Goal: Task Accomplishment & Management: Use online tool/utility

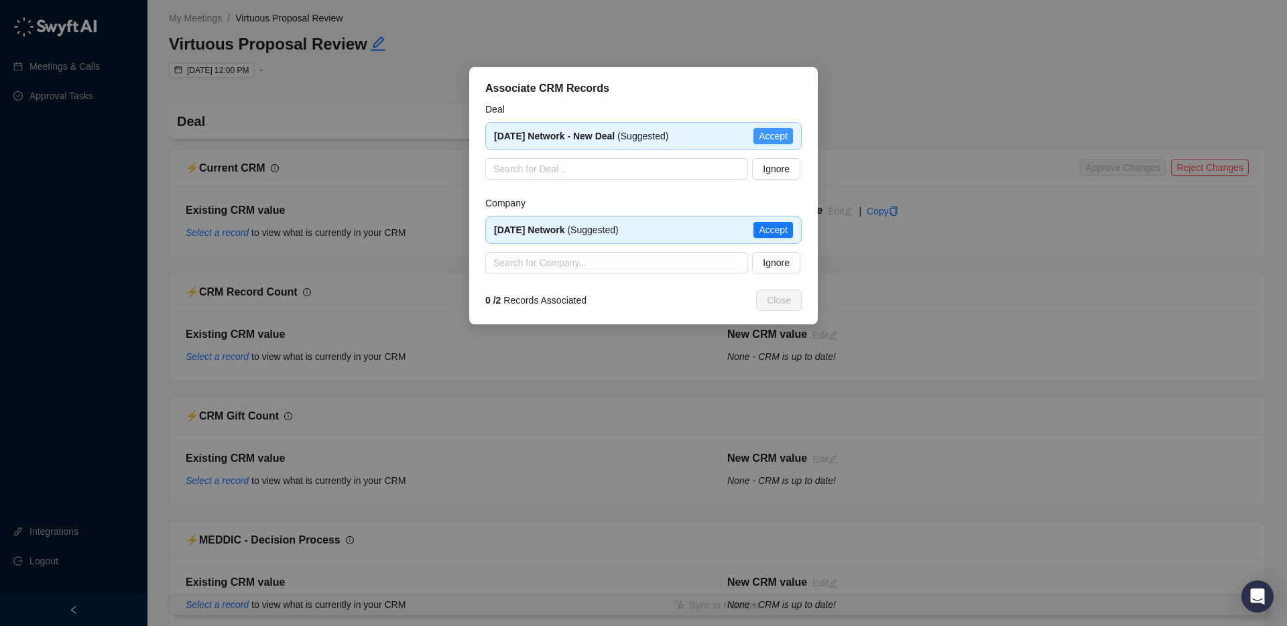
click at [769, 139] on span "Accept" at bounding box center [773, 136] width 29 height 15
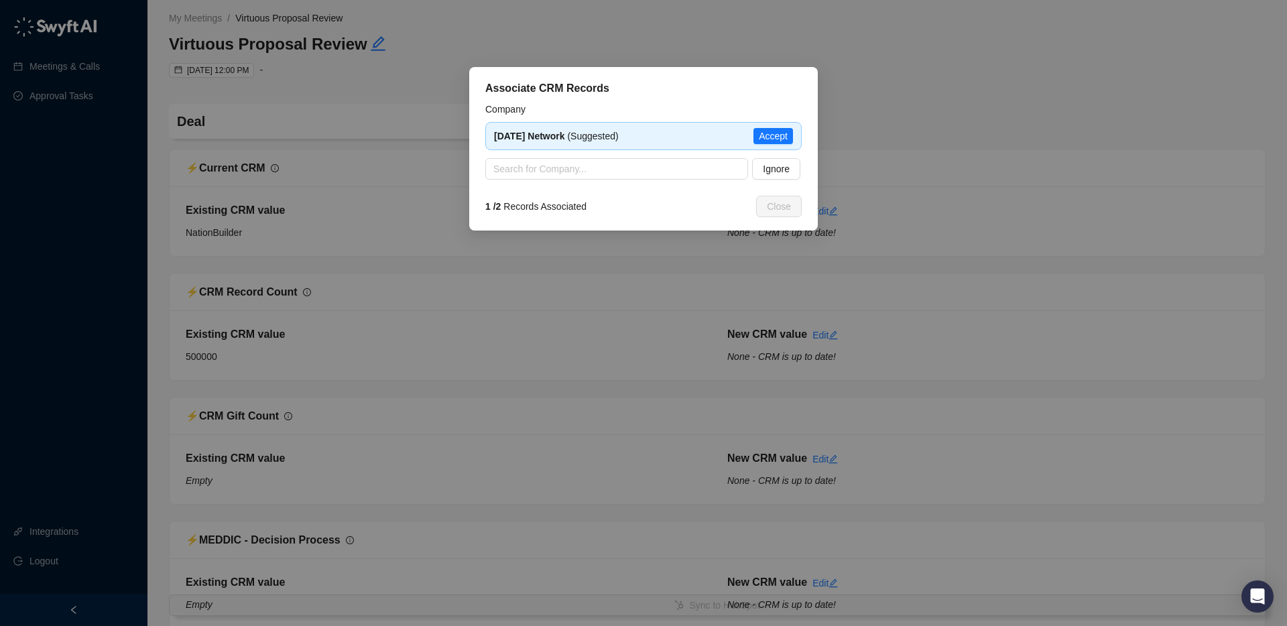
click at [773, 135] on span "Accept" at bounding box center [773, 136] width 29 height 15
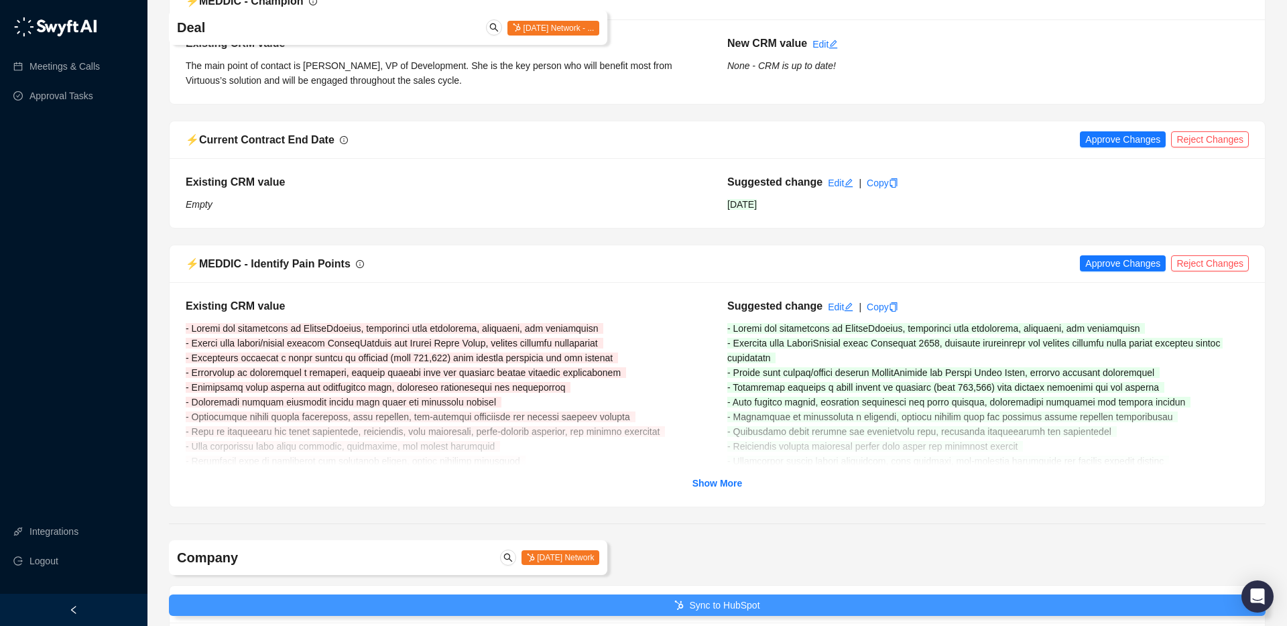
scroll to position [1261, 0]
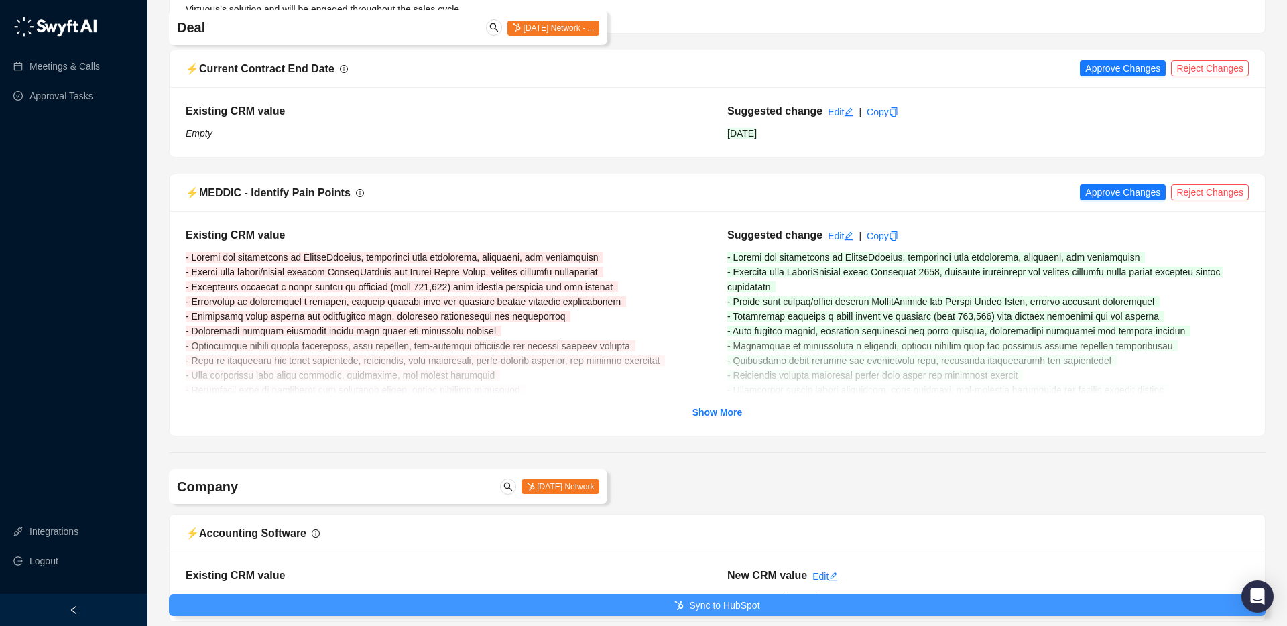
click at [662, 604] on button "Sync to HubSpot" at bounding box center [717, 604] width 1096 height 21
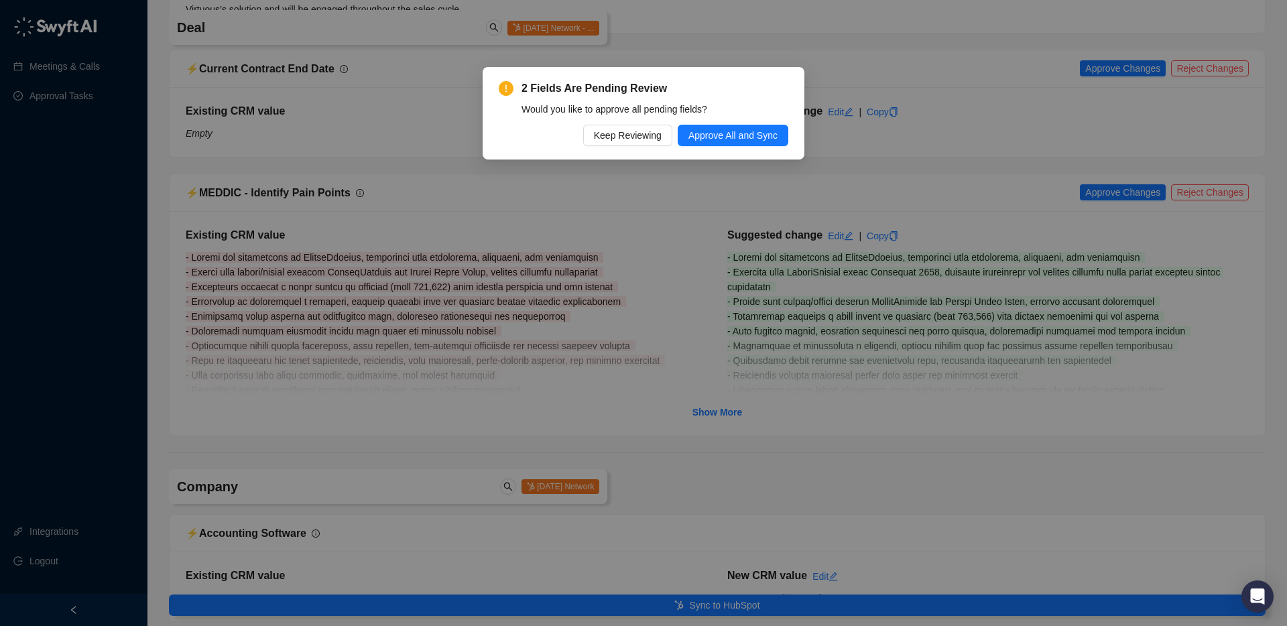
click at [753, 123] on div "2 Fields Are Pending Review Would you like to approve all pending fields? Keep …" at bounding box center [644, 113] width 290 height 66
click at [749, 133] on span "Approve All and Sync" at bounding box center [732, 135] width 89 height 15
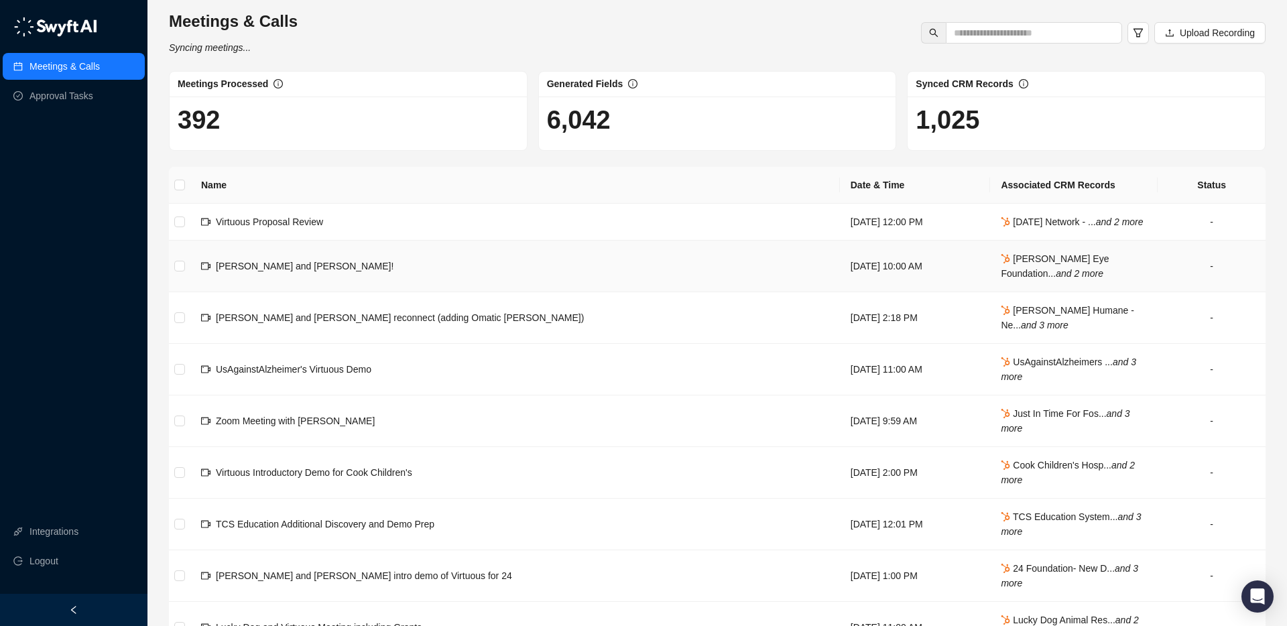
click at [252, 271] on span "[PERSON_NAME] and [PERSON_NAME]!" at bounding box center [305, 266] width 178 height 11
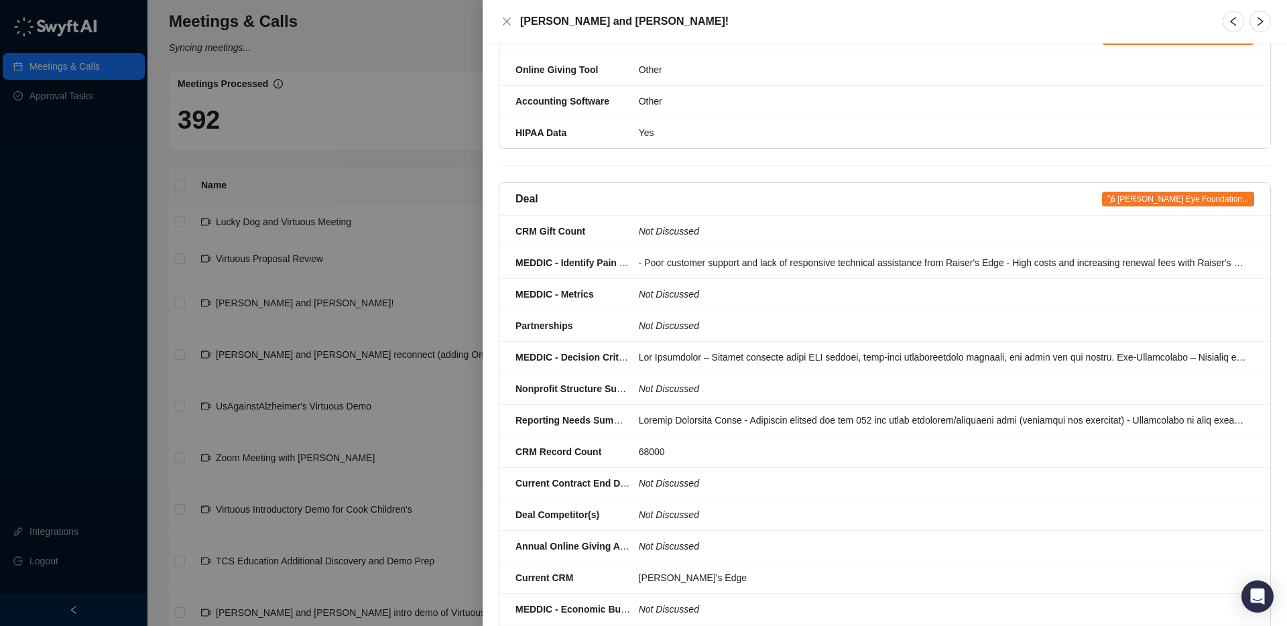
scroll to position [365, 0]
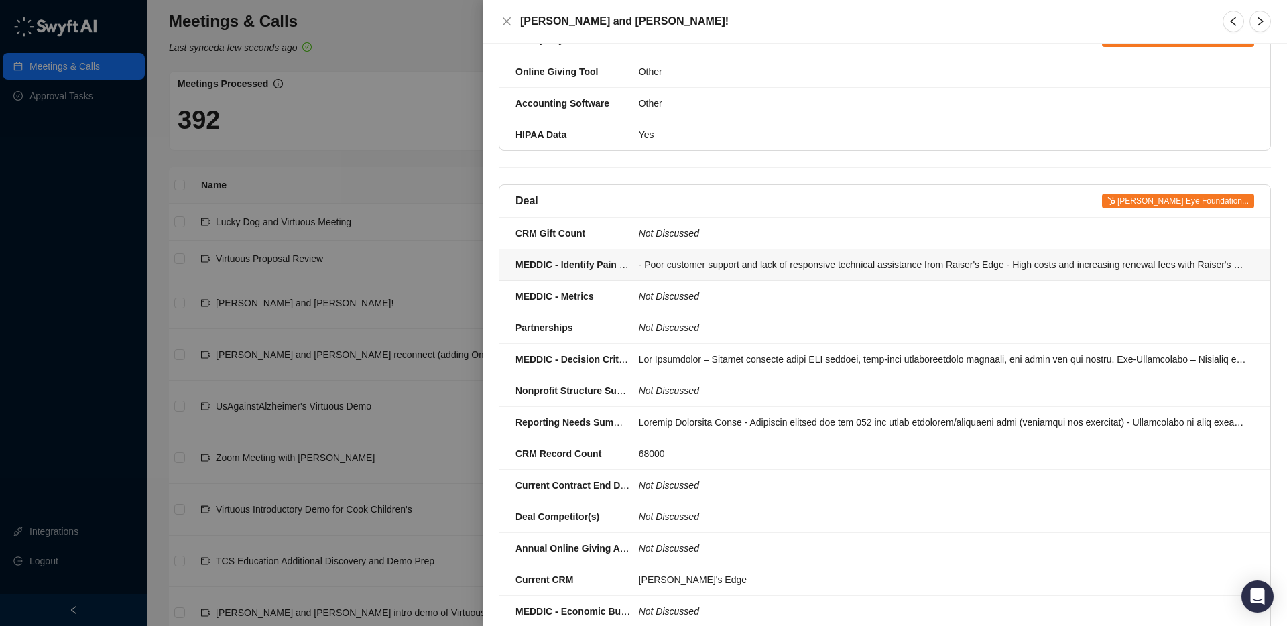
click at [768, 257] on div "- Poor customer support and lack of responsive technical assistance from Raiser…" at bounding box center [942, 264] width 607 height 15
click at [768, 223] on div at bounding box center [643, 313] width 1287 height 626
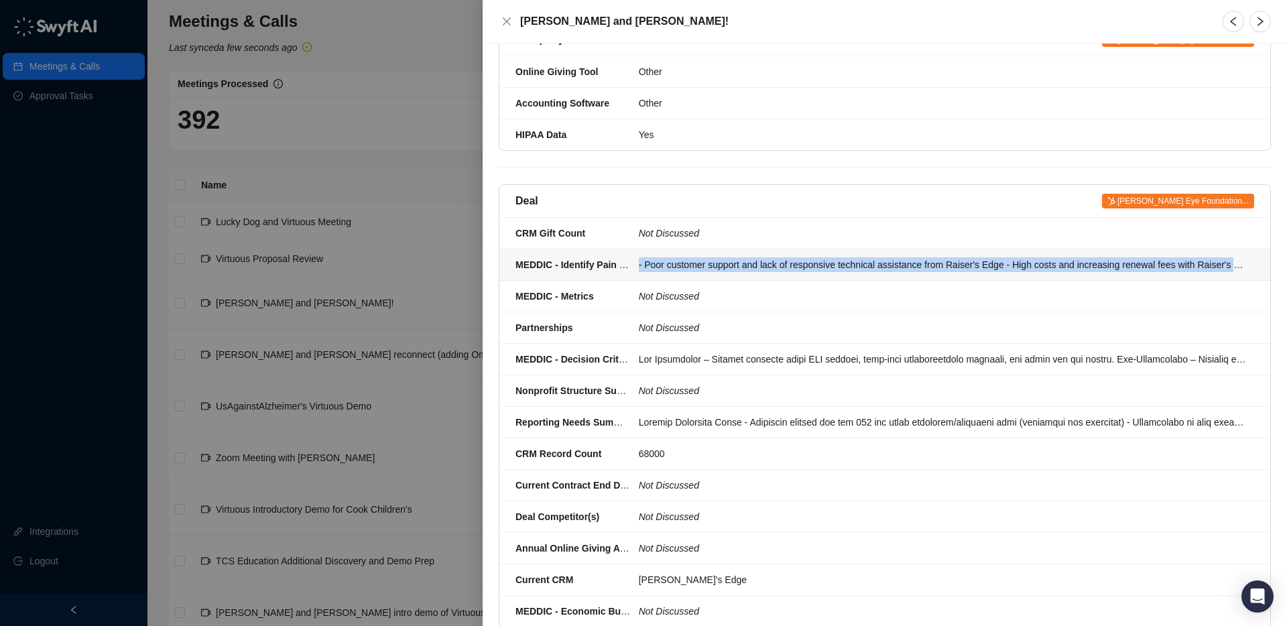
click at [768, 257] on div "- Poor customer support and lack of responsive technical assistance from Raiser…" at bounding box center [942, 264] width 607 height 15
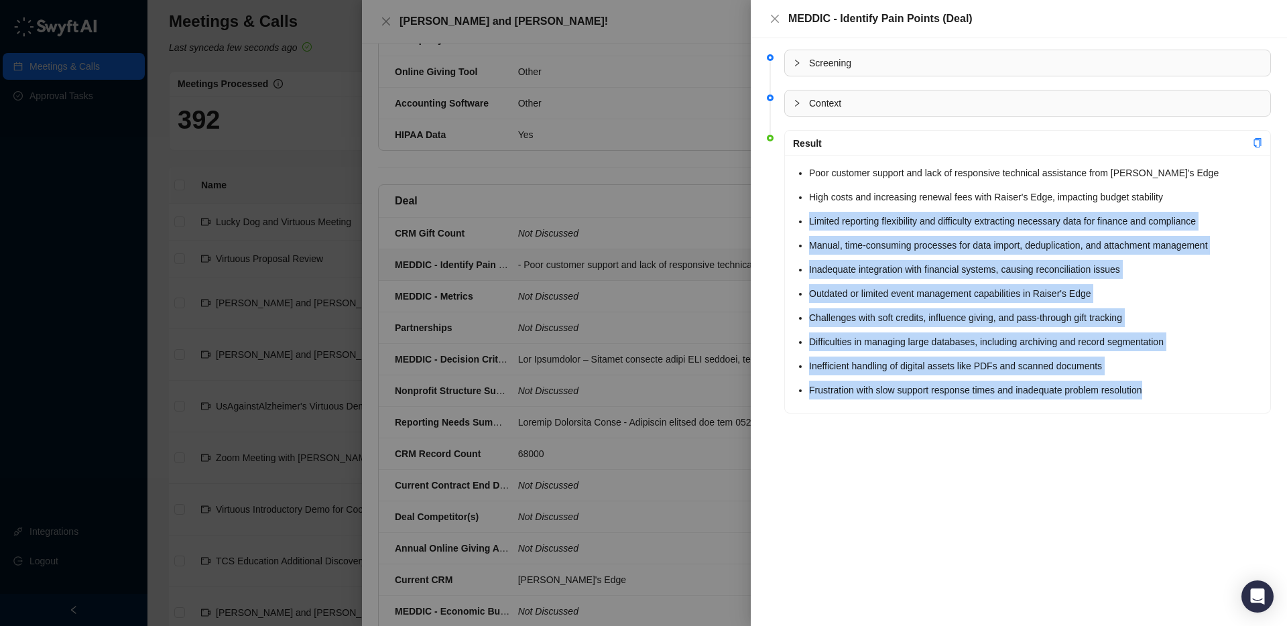
drag, startPoint x: 1178, startPoint y: 391, endPoint x: 771, endPoint y: 222, distance: 440.5
click at [771, 223] on li "Result Poor customer support and lack of responsive technical assistance from R…" at bounding box center [1019, 283] width 504 height 297
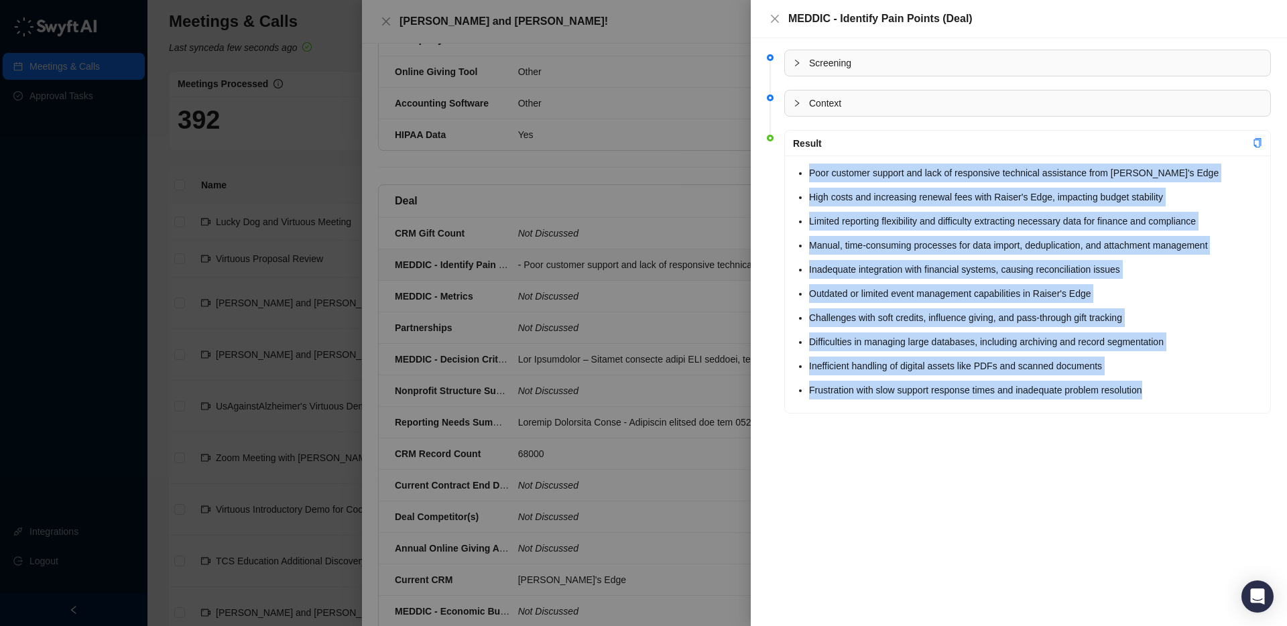
copy ul "Poor customer support and lack of responsive technical assistance from Raiser's…"
